Goal: Transaction & Acquisition: Book appointment/travel/reservation

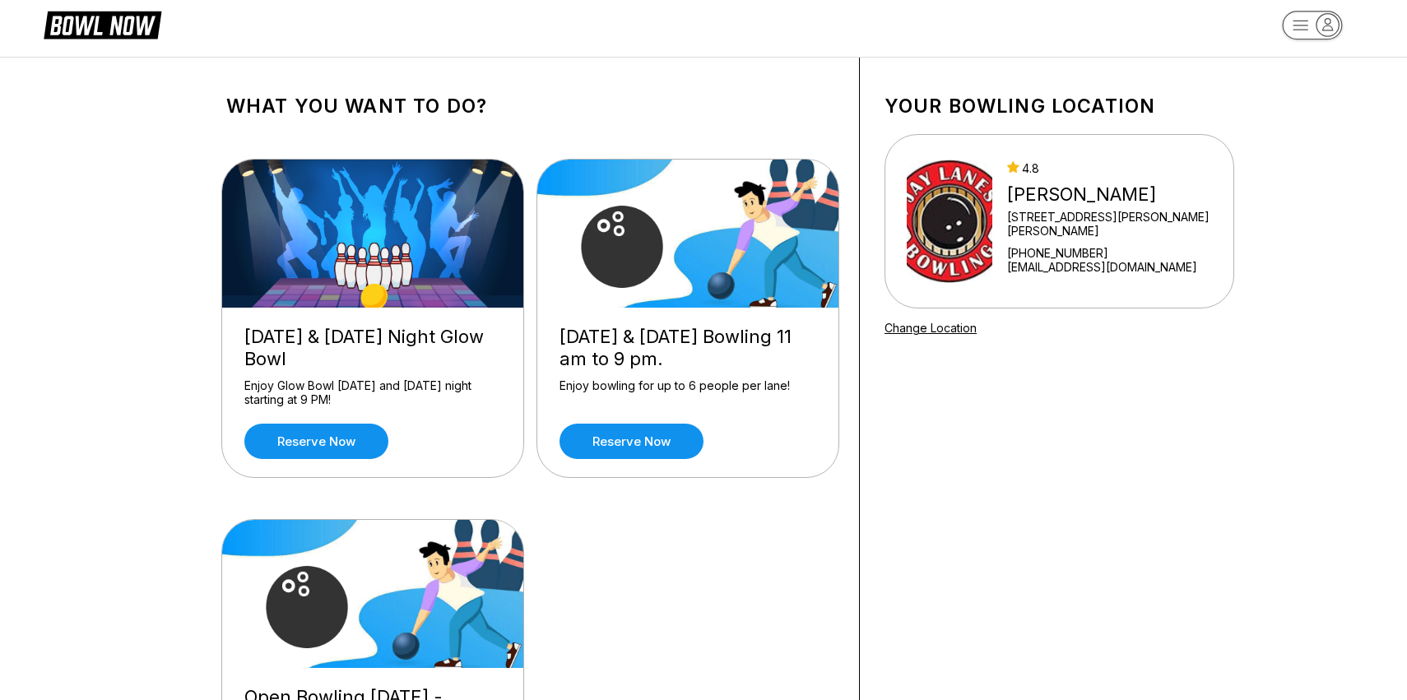
scroll to position [2, 0]
